Goal: Find specific page/section: Find specific page/section

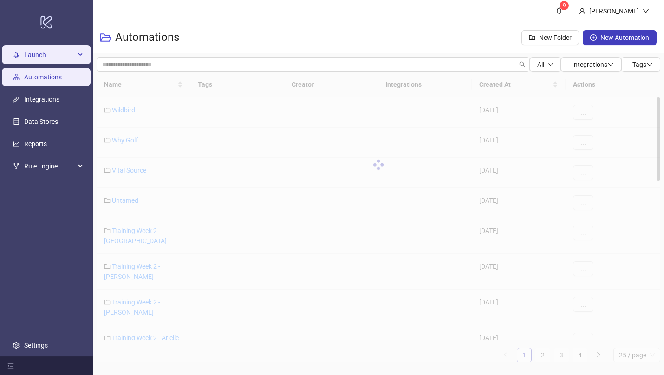
click at [64, 55] on span "Launch" at bounding box center [49, 54] width 51 height 19
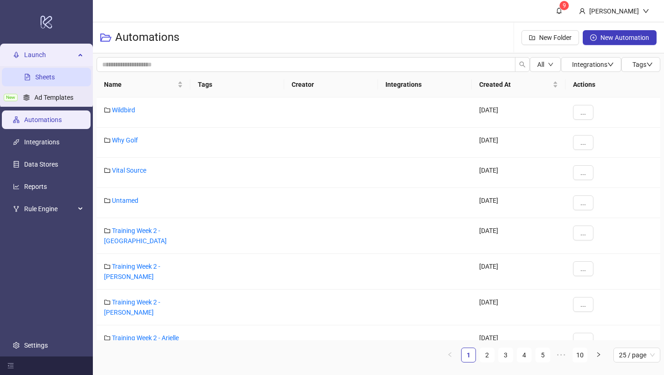
click at [54, 77] on link "Sheets" at bounding box center [44, 76] width 19 height 7
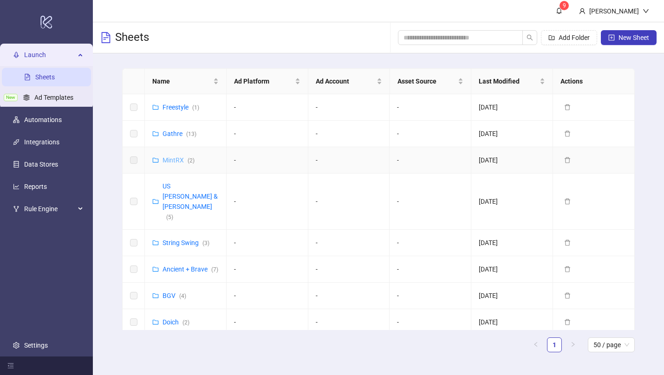
click at [172, 159] on link "MintRX ( 2 )" at bounding box center [178, 159] width 32 height 7
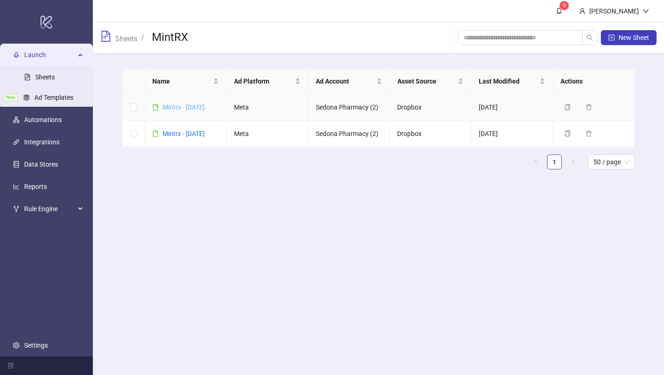
click at [194, 106] on link "Mintrx - [DATE]" at bounding box center [183, 107] width 42 height 7
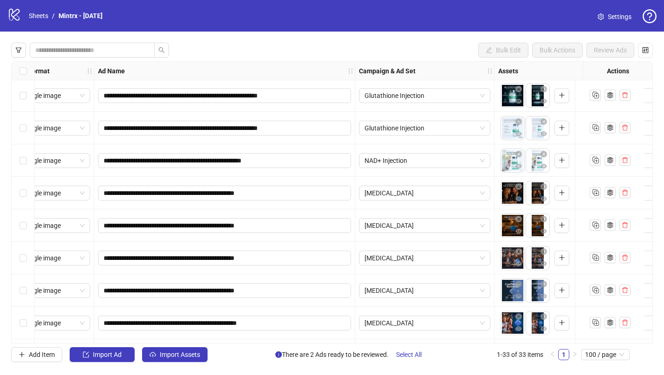
scroll to position [1, 23]
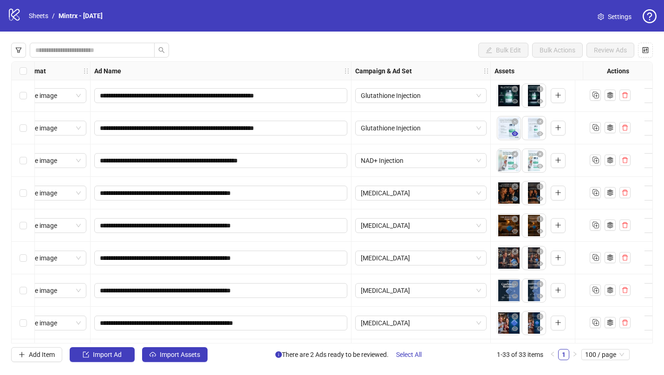
click at [512, 136] on icon "eye" at bounding box center [515, 133] width 6 height 6
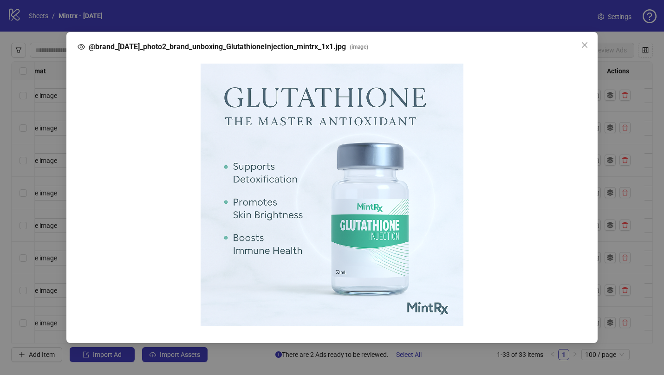
click at [455, 99] on div "@brand_09-25-25_photo2_brand_unboxing_GlutathioneInjection_mintrx_1x1.jpg ( ima…" at bounding box center [332, 187] width 664 height 375
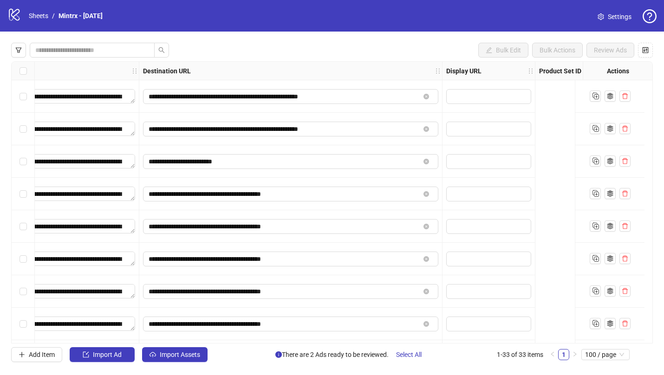
scroll to position [0, 256]
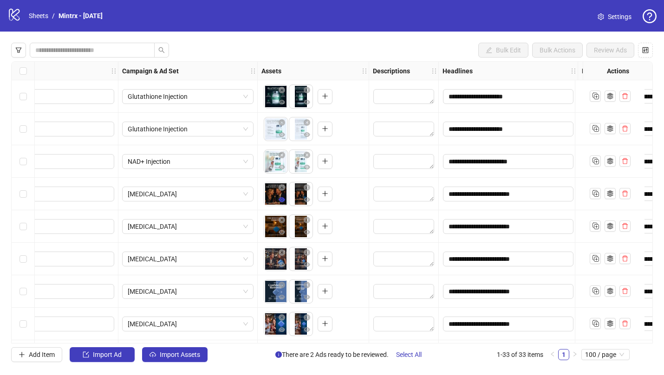
click at [282, 200] on icon "eye" at bounding box center [282, 199] width 6 height 6
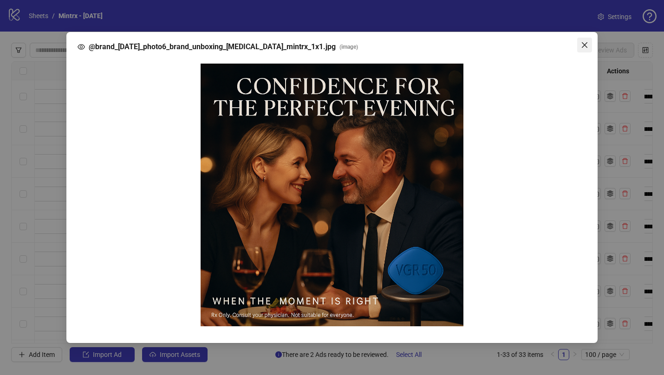
click at [585, 43] on icon "close" at bounding box center [584, 44] width 7 height 7
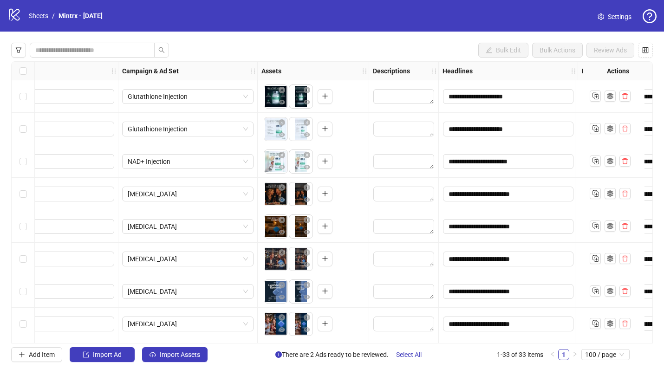
scroll to position [0, 278]
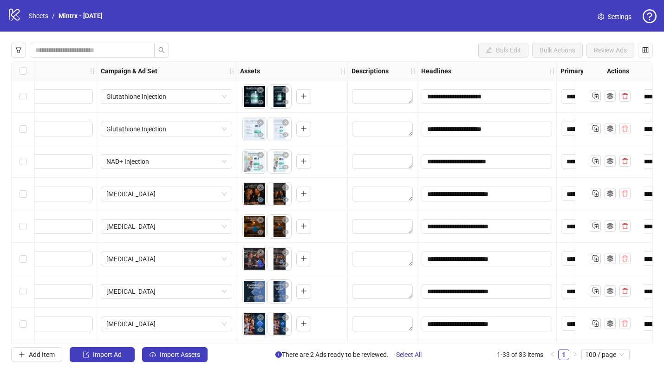
click at [261, 267] on icon "eye" at bounding box center [260, 264] width 6 height 6
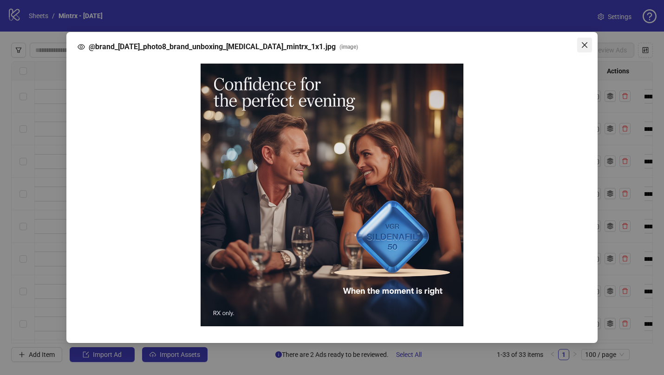
click at [584, 43] on icon "close" at bounding box center [584, 44] width 7 height 7
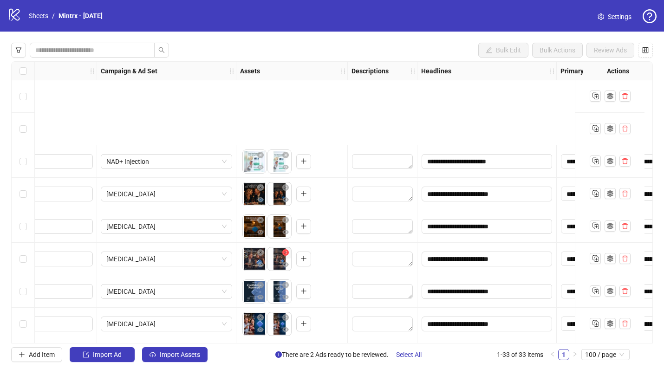
scroll to position [117, 278]
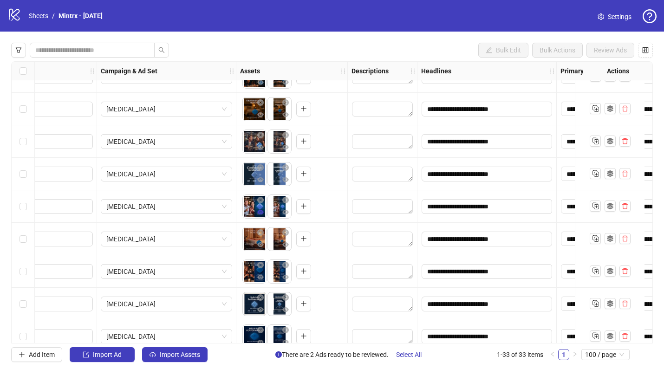
click at [260, 215] on span "button" at bounding box center [260, 211] width 6 height 7
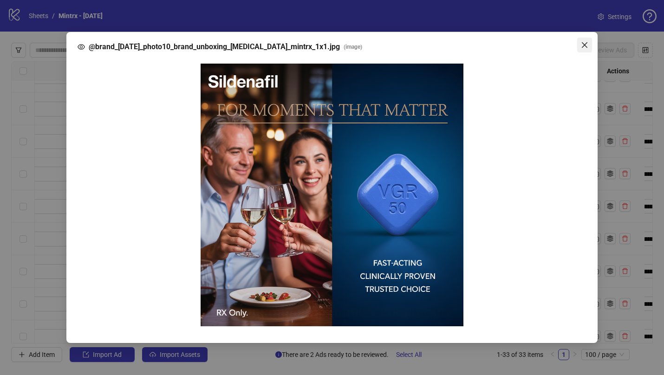
click at [585, 45] on icon "close" at bounding box center [584, 44] width 7 height 7
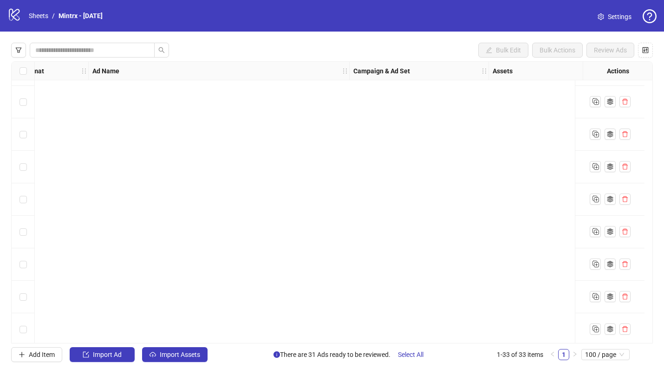
scroll to position [0, 25]
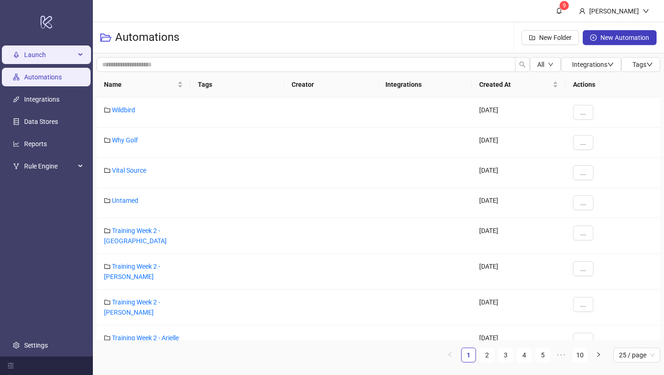
click at [44, 47] on span "Launch" at bounding box center [49, 54] width 51 height 19
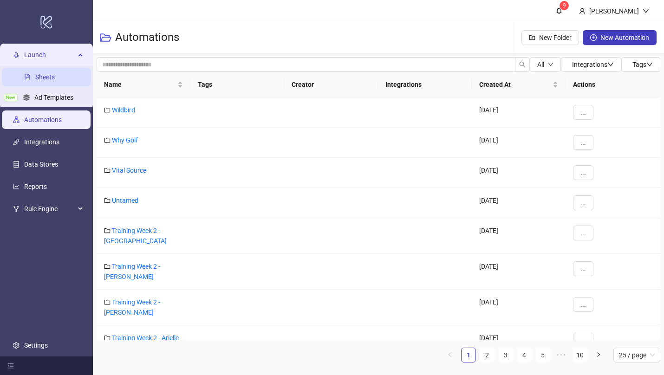
click at [44, 74] on link "Sheets" at bounding box center [44, 76] width 19 height 7
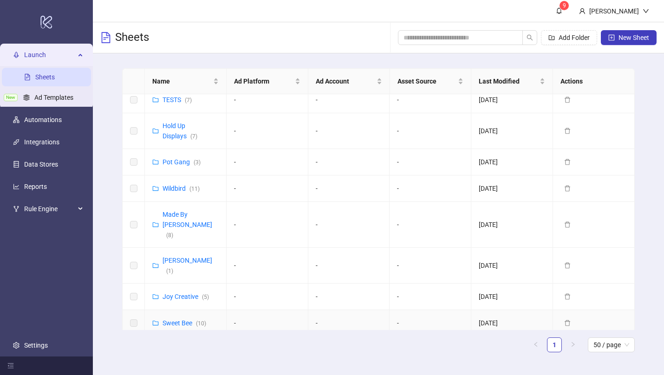
scroll to position [567, 0]
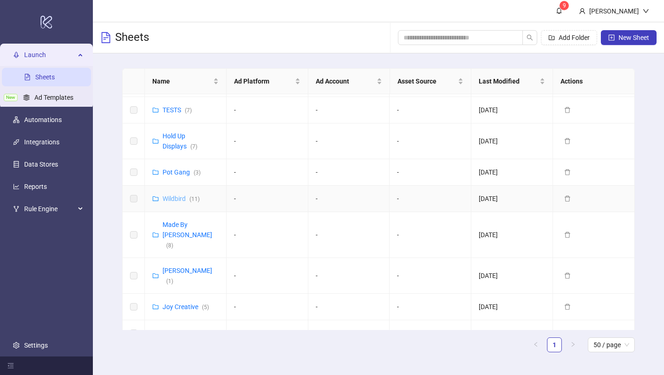
click at [171, 195] on link "Wildbird ( 11 )" at bounding box center [180, 198] width 37 height 7
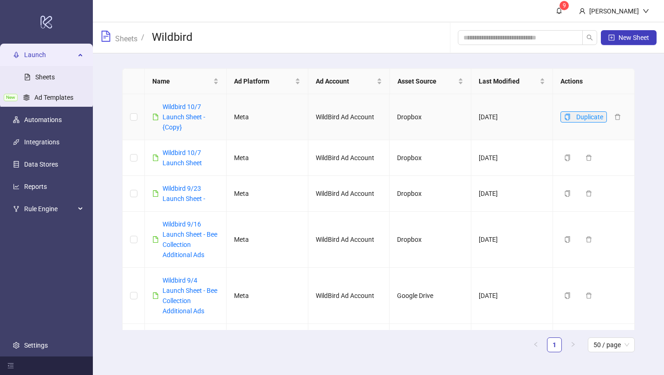
click at [564, 115] on icon "copy" at bounding box center [566, 117] width 5 height 6
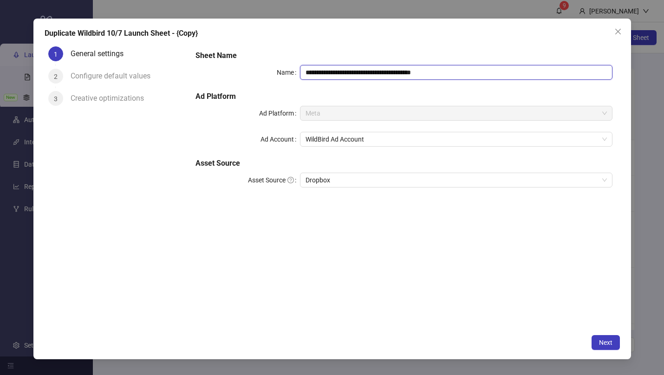
drag, startPoint x: 445, startPoint y: 74, endPoint x: 342, endPoint y: 76, distance: 103.1
click at [342, 76] on input "**********" at bounding box center [456, 72] width 312 height 15
click at [404, 177] on span "Dropbox" at bounding box center [455, 180] width 301 height 14
type input "**********"
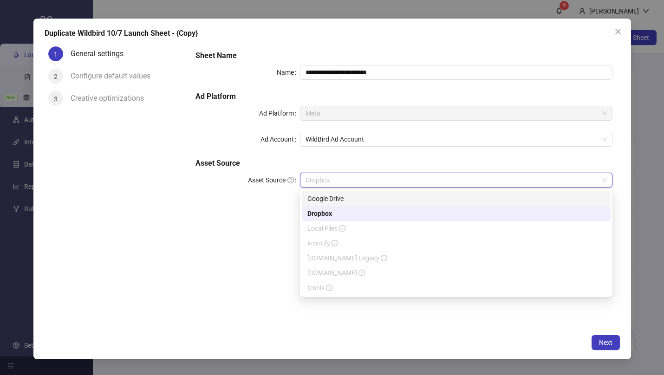
click at [347, 196] on div "Google Drive" at bounding box center [456, 199] width 298 height 10
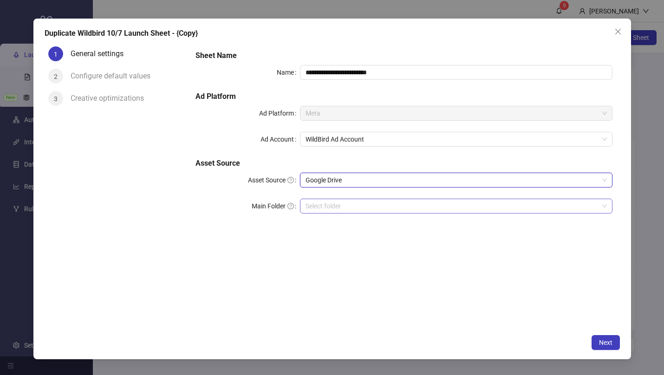
click at [319, 208] on input "Main Folder" at bounding box center [451, 206] width 293 height 14
click at [315, 208] on input "Main Folder" at bounding box center [451, 206] width 293 height 14
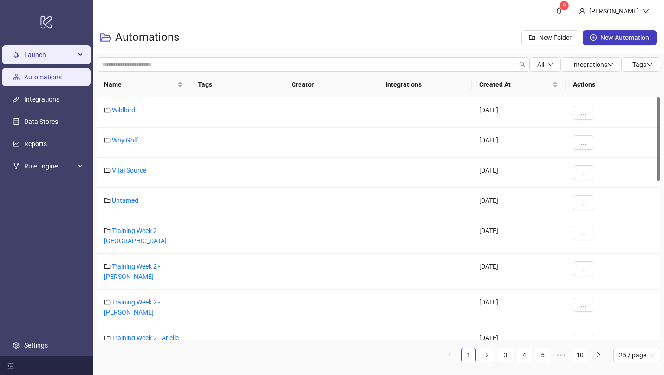
click at [39, 56] on span "Launch" at bounding box center [49, 54] width 51 height 19
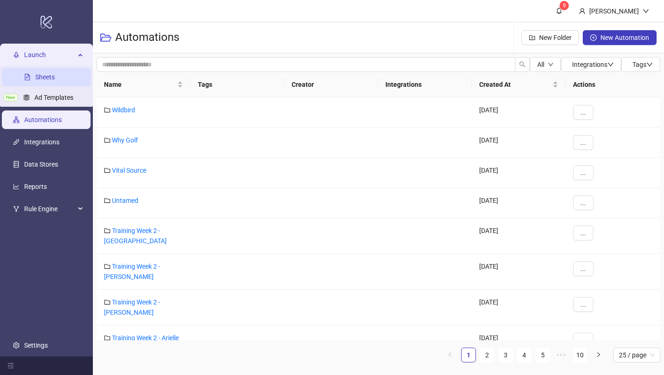
click at [46, 77] on link "Sheets" at bounding box center [44, 76] width 19 height 7
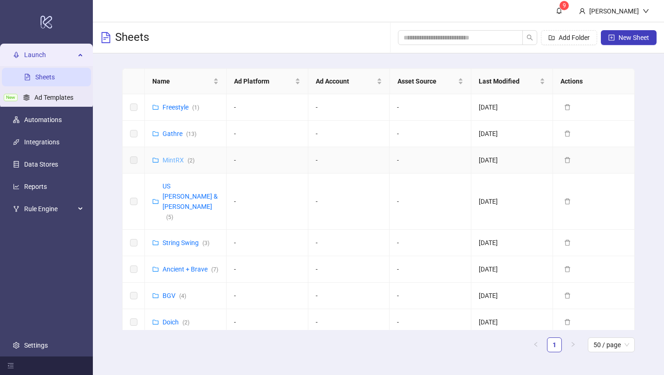
click at [173, 160] on link "MintRX ( 2 )" at bounding box center [178, 159] width 32 height 7
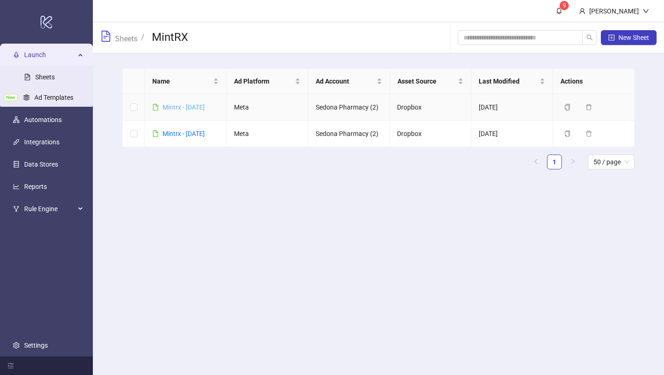
click at [192, 106] on link "Mintrx - [DATE]" at bounding box center [183, 107] width 42 height 7
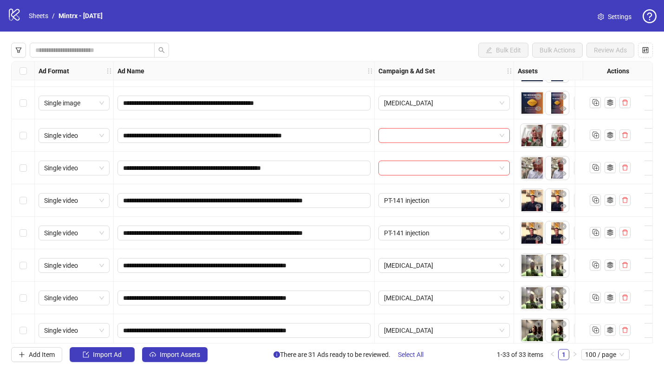
scroll to position [577, 0]
